Goal: Transaction & Acquisition: Obtain resource

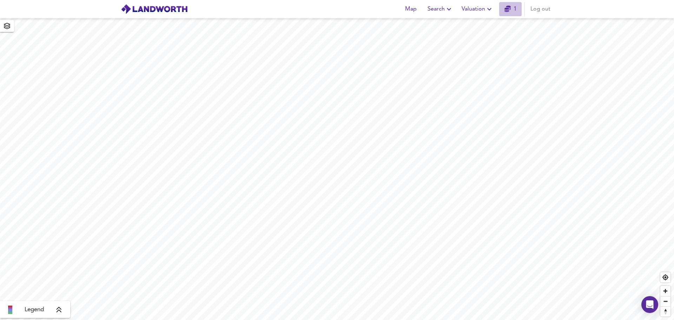
click at [511, 10] on link "1" at bounding box center [511, 9] width 12 height 10
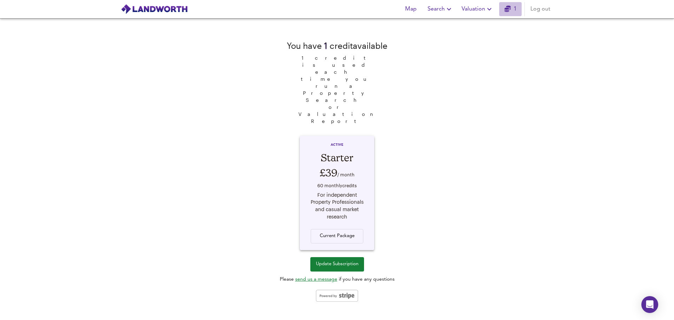
click at [517, 10] on link "1" at bounding box center [511, 9] width 12 height 10
click at [489, 9] on icon "button" at bounding box center [489, 9] width 8 height 8
click at [486, 23] on li "New Valuation Report" at bounding box center [478, 25] width 84 height 13
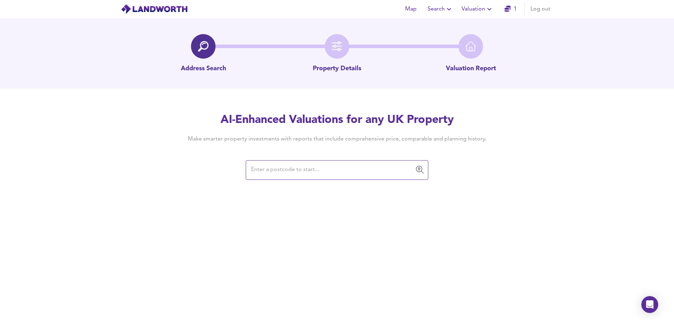
click at [267, 168] on input "text" at bounding box center [332, 169] width 166 height 13
click at [297, 172] on input "text" at bounding box center [332, 169] width 166 height 13
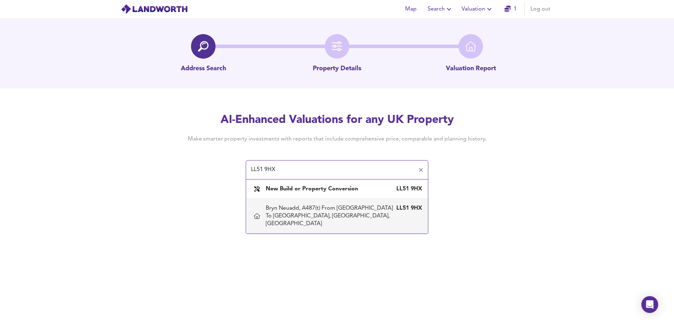
click at [313, 213] on div "Bryn Neuadd, A487(t) From [GEOGRAPHIC_DATA] To [GEOGRAPHIC_DATA], [GEOGRAPHIC_D…" at bounding box center [330, 215] width 129 height 23
type input "Bryn Neuadd, A487(t) From [GEOGRAPHIC_DATA] To [GEOGRAPHIC_DATA], [GEOGRAPHIC_D…"
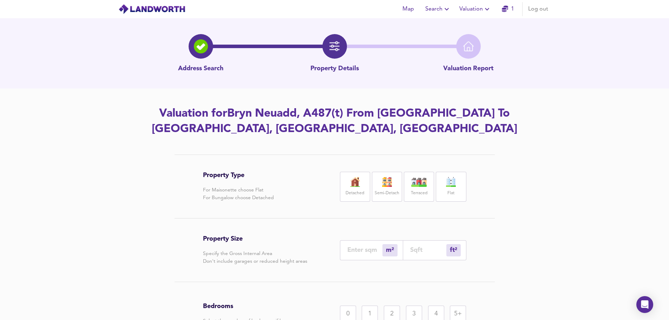
click at [349, 184] on img at bounding box center [355, 182] width 18 height 10
click at [419, 251] on input "number" at bounding box center [428, 249] width 36 height 7
click at [419, 249] on input "number" at bounding box center [428, 249] width 36 height 7
type input "0"
type input "2"
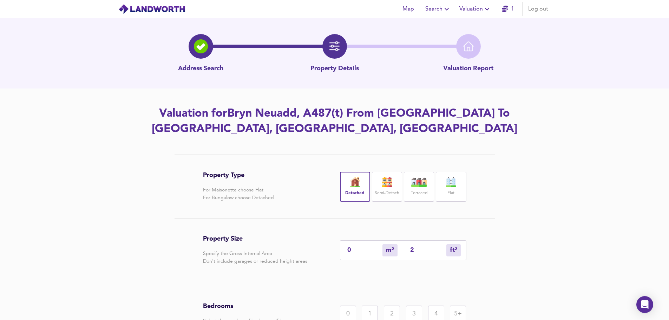
type input "2"
type input "26"
type input "24"
type input "261"
type input "243"
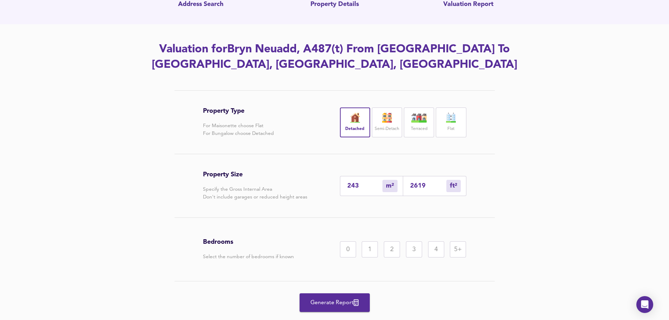
scroll to position [65, 0]
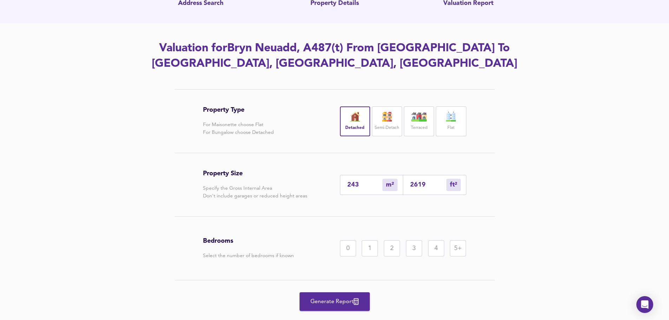
type input "2619"
click at [432, 248] on div "4" at bounding box center [436, 248] width 16 height 16
click at [338, 301] on span "Generate Report" at bounding box center [335, 302] width 56 height 10
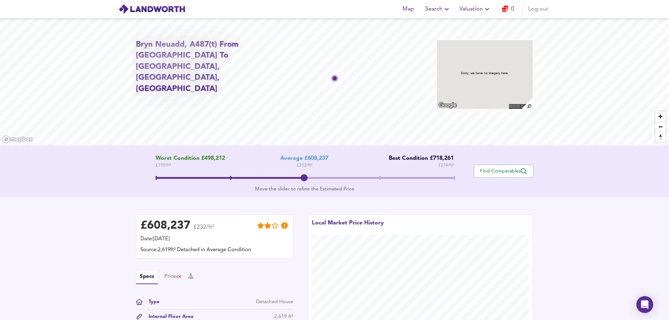
scroll to position [6, 0]
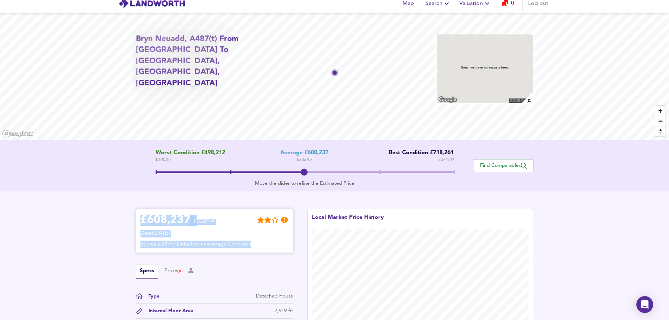
drag, startPoint x: 141, startPoint y: 221, endPoint x: 279, endPoint y: 246, distance: 140.0
click at [279, 246] on div "£ 608,237 £232/ft² Date: [DATE] Source: 2,619ft² Detached in Average Condition" at bounding box center [215, 231] width 148 height 35
copy div "£ 608,237 £232/ft² Date: [DATE] Source: 2,619ft² Detached in Average Condition"
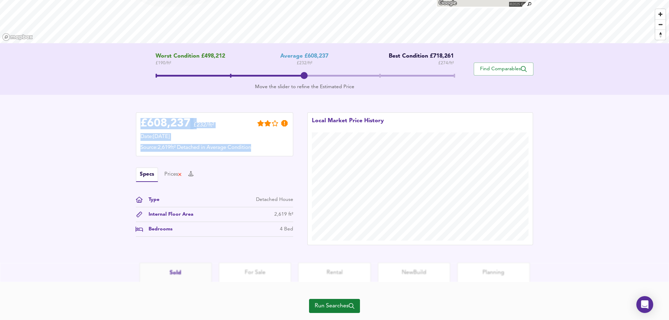
scroll to position [120, 0]
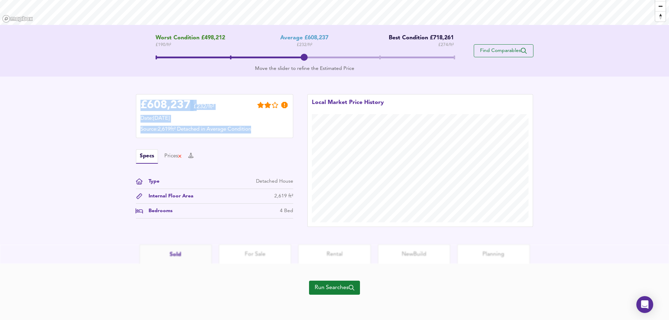
click at [496, 47] on button "Find Comparables" at bounding box center [504, 50] width 60 height 13
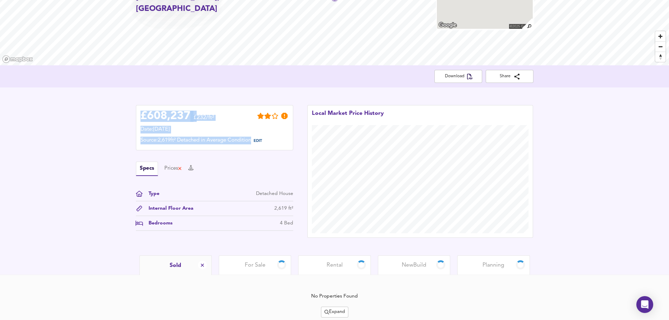
scroll to position [105, 0]
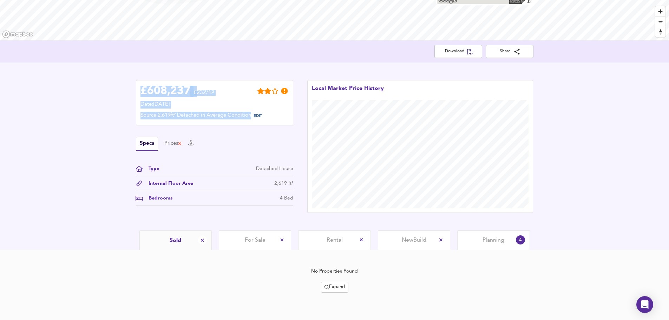
click at [495, 238] on span "Planning" at bounding box center [494, 240] width 22 height 8
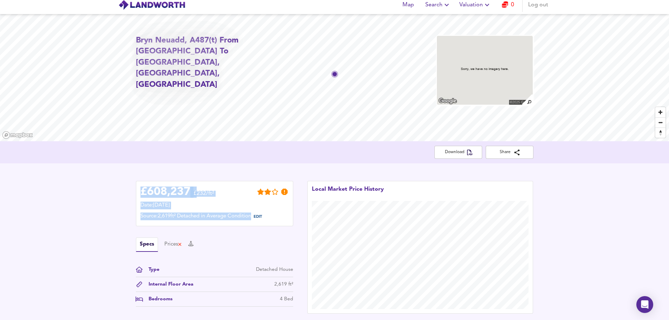
scroll to position [4, 0]
click at [461, 148] on button "Download" at bounding box center [459, 152] width 48 height 13
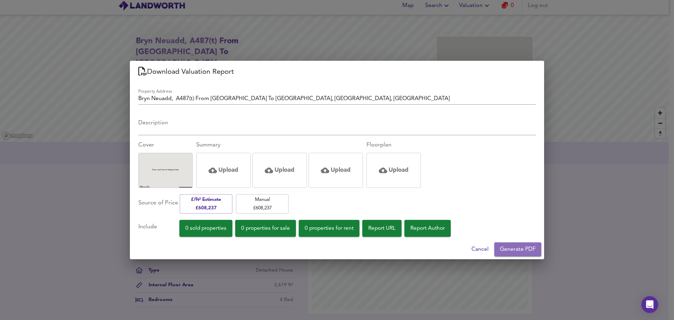
click at [514, 247] on span "Generate PDF" at bounding box center [518, 249] width 36 height 10
